Goal: Information Seeking & Learning: Check status

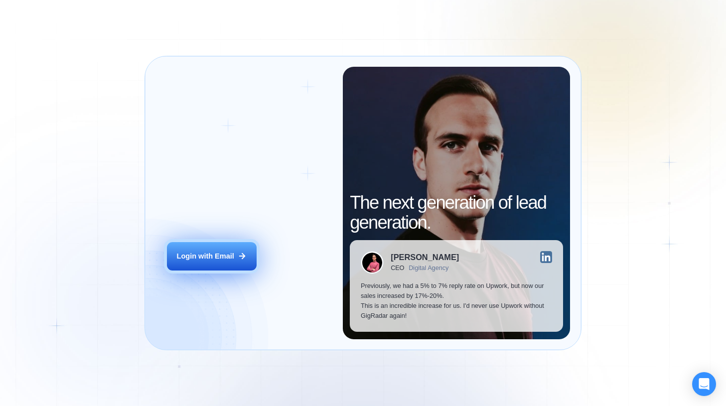
click at [216, 245] on button "Login with Email" at bounding box center [212, 256] width 90 height 28
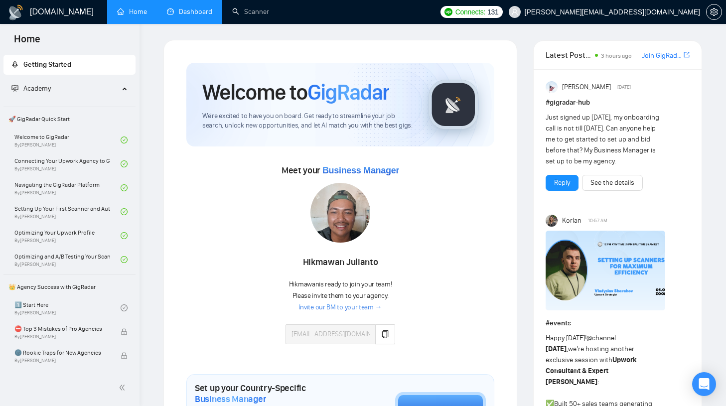
click at [189, 13] on link "Dashboard" at bounding box center [189, 11] width 45 height 8
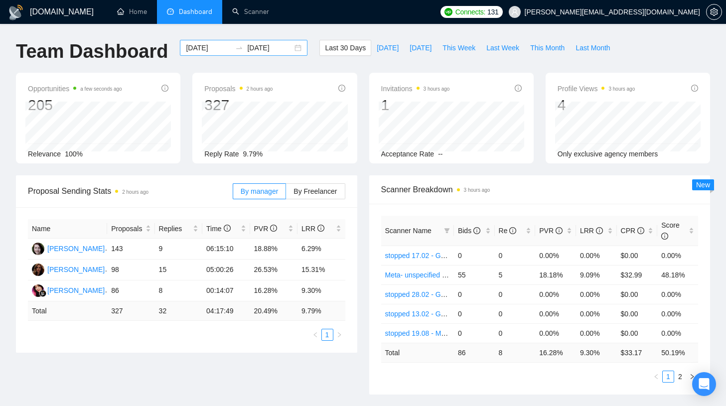
click at [207, 52] on input "2025-08-04" at bounding box center [208, 47] width 45 height 11
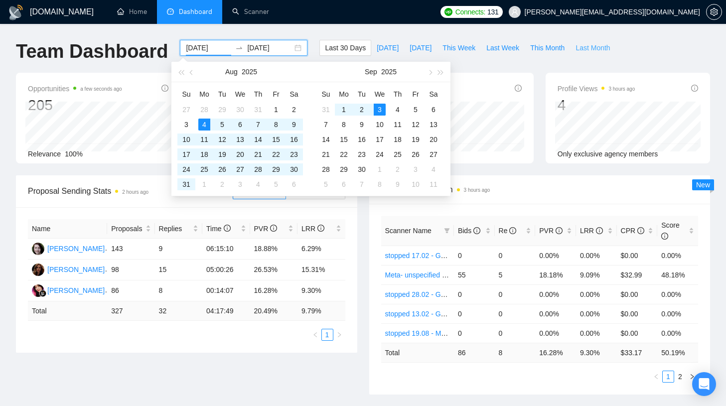
click at [601, 46] on span "Last Month" at bounding box center [593, 47] width 34 height 11
type input "2025-08-01"
type input "2025-08-31"
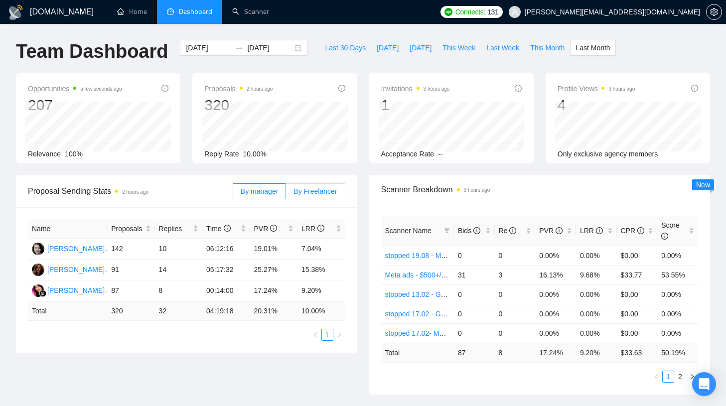
click at [323, 184] on label "By Freelancer" at bounding box center [315, 191] width 59 height 16
click at [286, 194] on input "By Freelancer" at bounding box center [286, 194] width 0 height 0
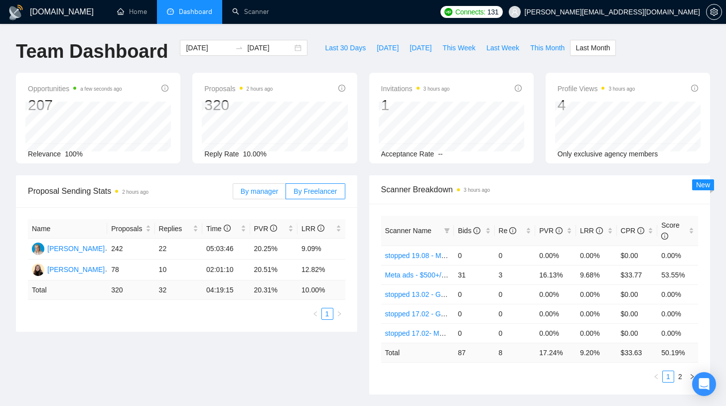
click at [241, 190] on span "By manager" at bounding box center [259, 191] width 37 height 8
click at [233, 194] on input "By manager" at bounding box center [233, 194] width 0 height 0
